Goal: Information Seeking & Learning: Learn about a topic

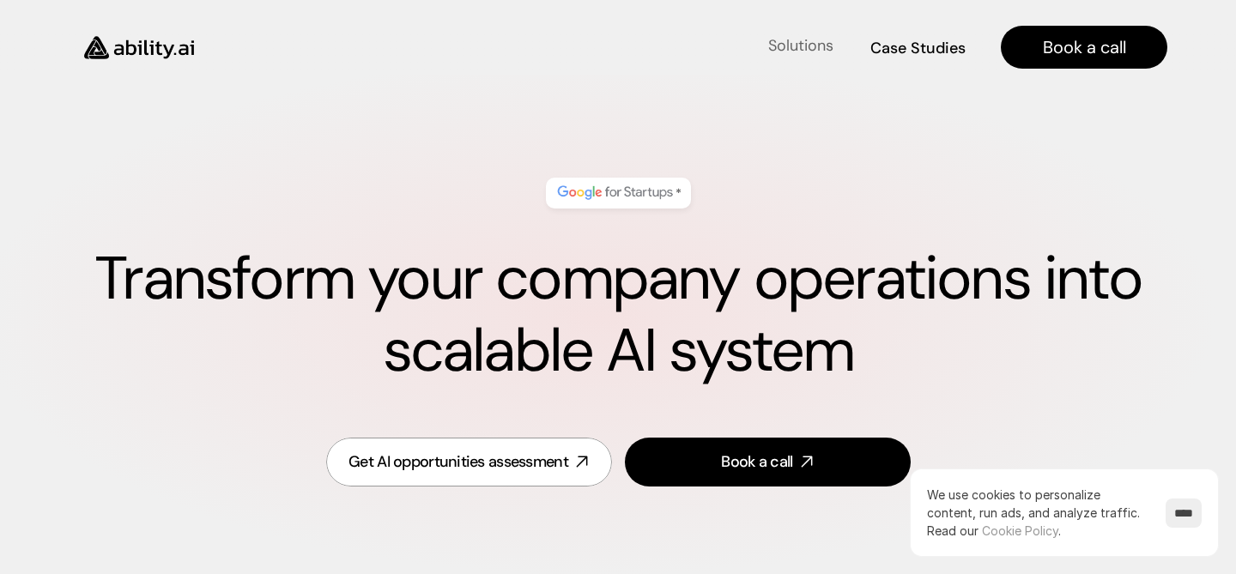
click at [806, 52] on h4 "Solutions" at bounding box center [800, 45] width 65 height 21
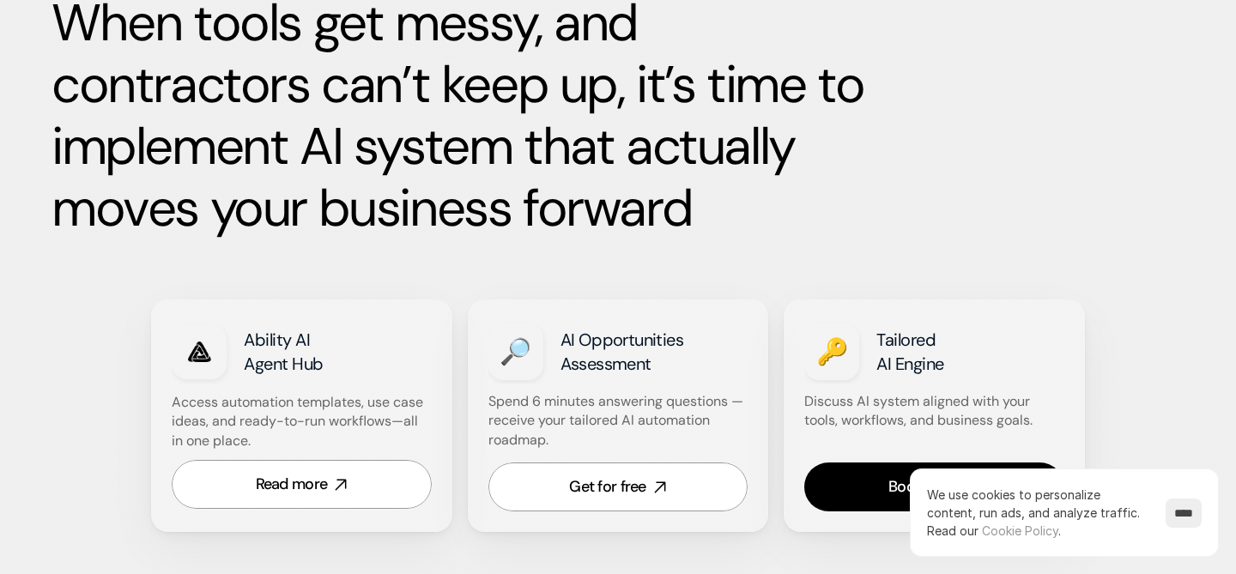
scroll to position [882, 0]
click at [261, 497] on link "Read more" at bounding box center [302, 483] width 260 height 49
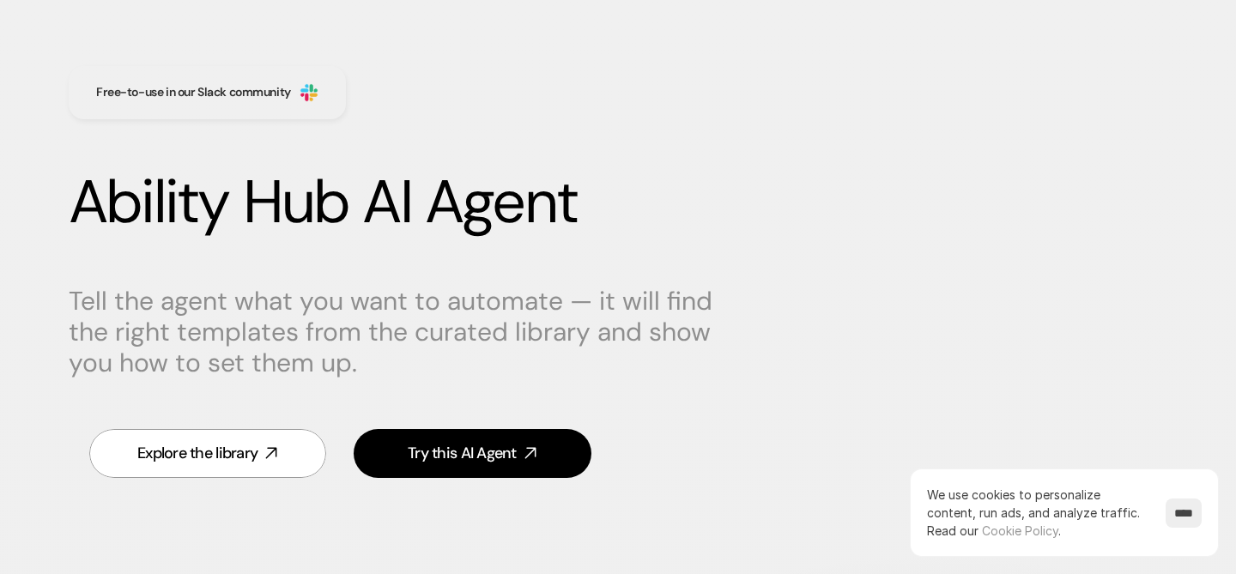
scroll to position [78, 0]
click at [190, 450] on div "Explore the library" at bounding box center [197, 452] width 120 height 21
